Goal: Task Accomplishment & Management: Manage account settings

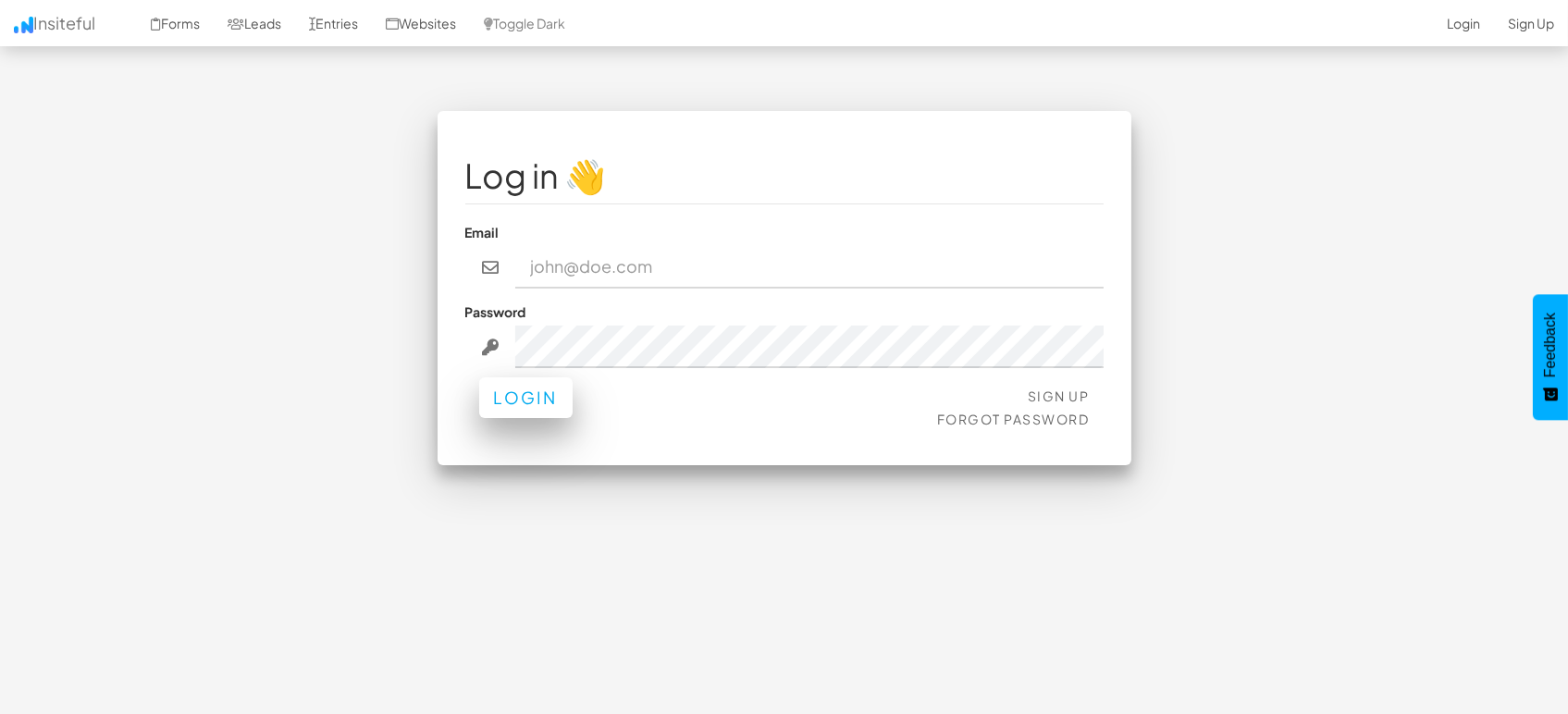
type input "[EMAIL_ADDRESS][DOMAIN_NAME]"
click at [530, 399] on button "Login" at bounding box center [525, 398] width 94 height 41
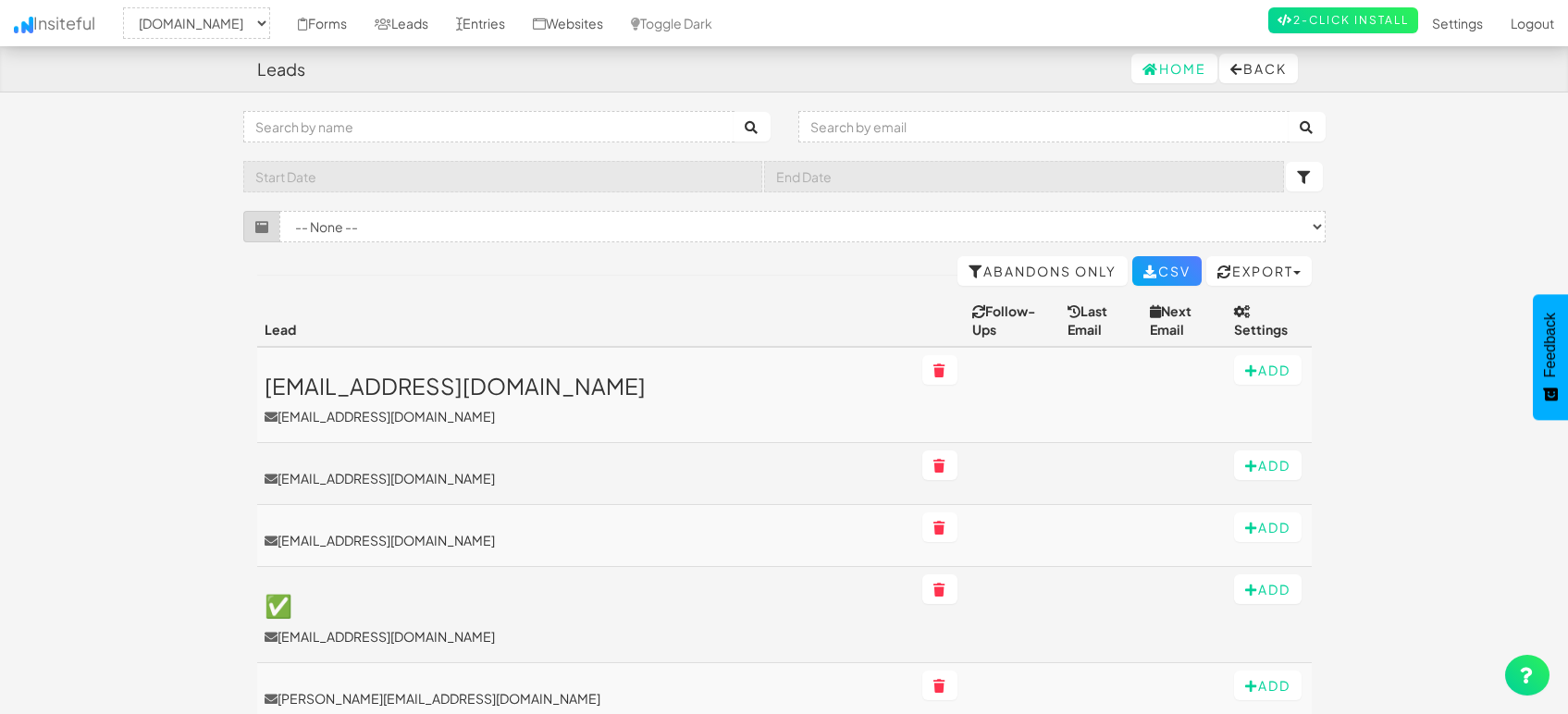
select select "1505"
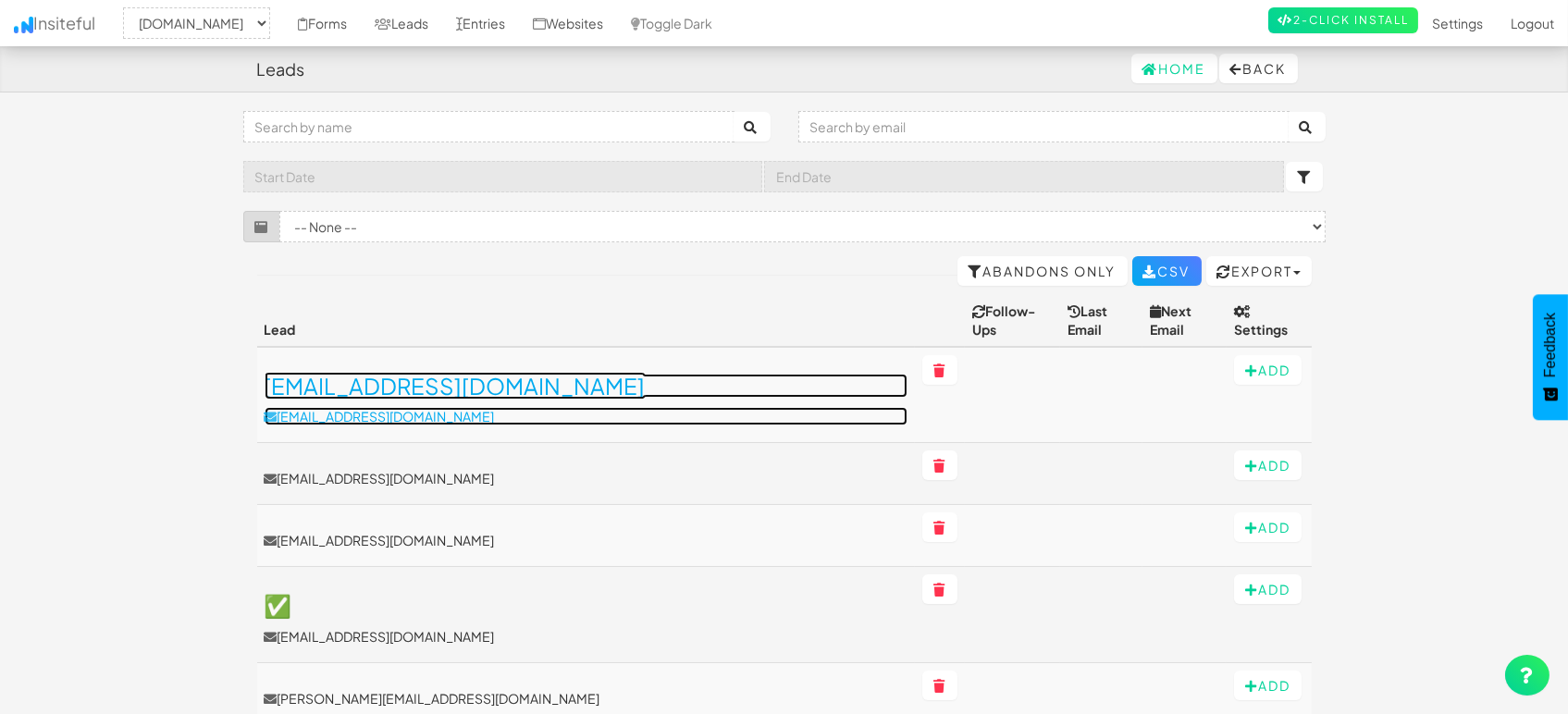
click at [426, 374] on h3 "[EMAIL_ADDRESS][DOMAIN_NAME]" at bounding box center [587, 386] width 644 height 24
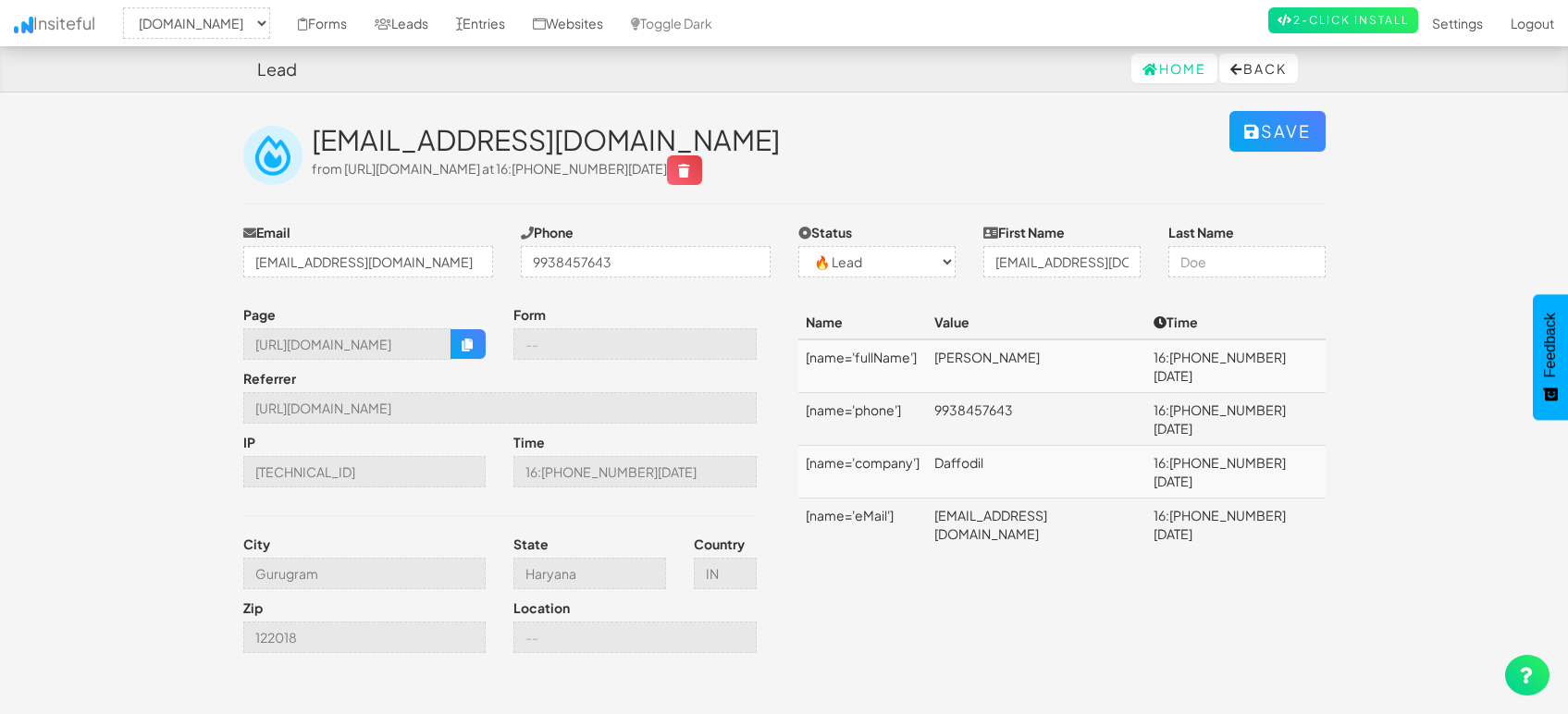
select select "1505"
select select "0"
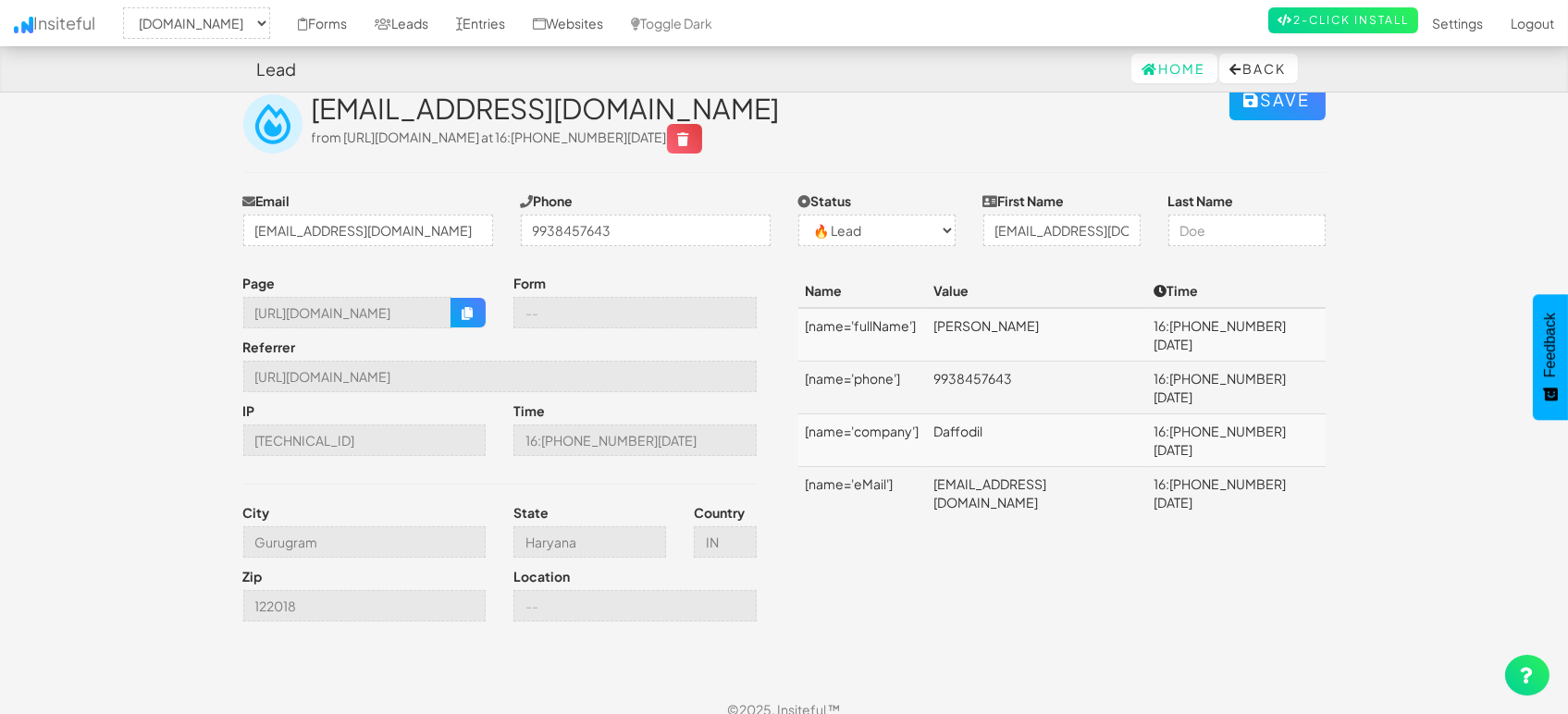
scroll to position [50, 0]
